Goal: Transaction & Acquisition: Subscribe to service/newsletter

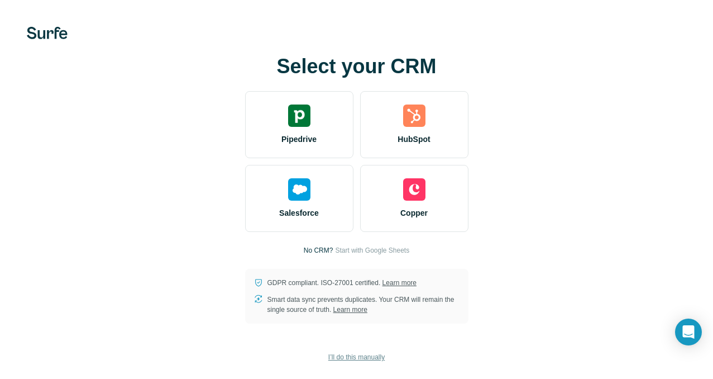
click at [370, 356] on span "I’ll do this manually" at bounding box center [356, 357] width 56 height 10
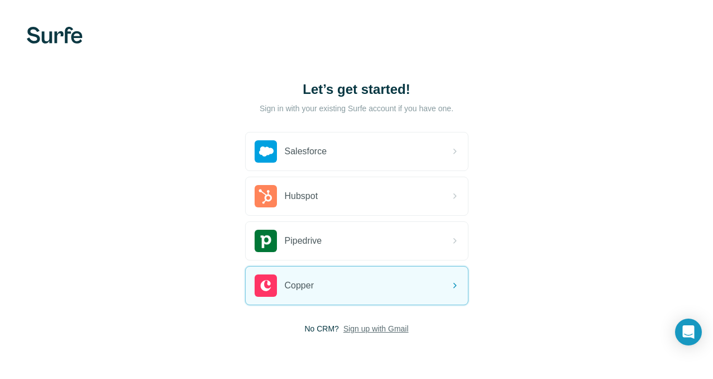
click at [388, 328] on span "Sign up with Gmail" at bounding box center [376, 328] width 65 height 11
click at [400, 349] on button "Sign up with Google" at bounding box center [356, 356] width 223 height 22
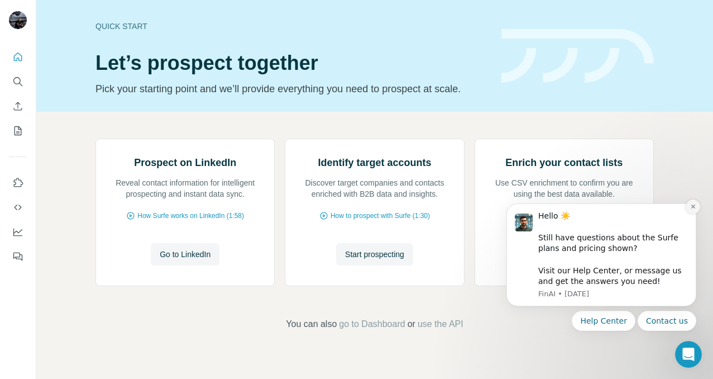
click at [694, 207] on icon "Dismiss notification" at bounding box center [693, 206] width 6 height 6
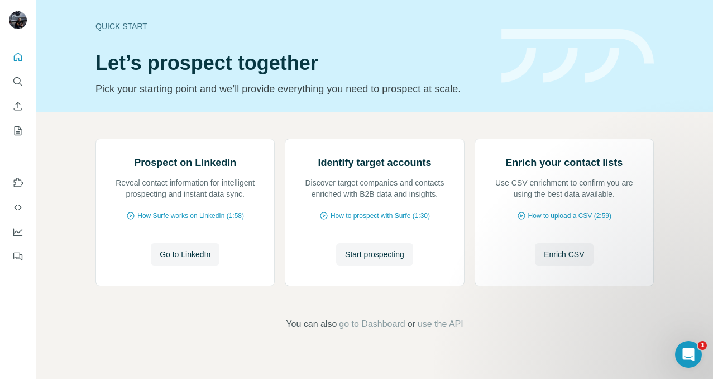
scroll to position [79, 0]
